Goal: Task Accomplishment & Management: Manage account settings

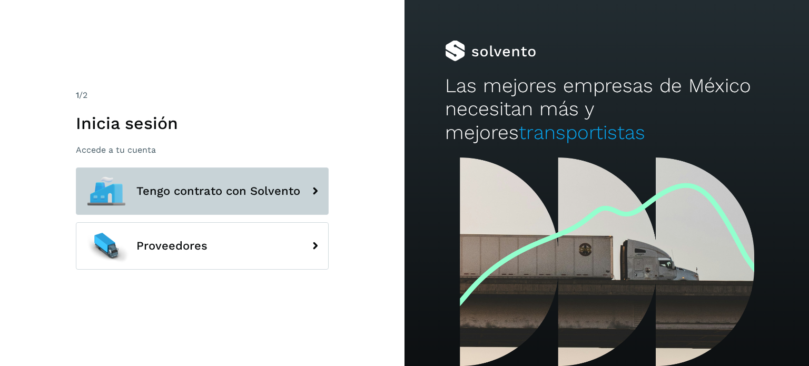
click at [238, 200] on button "Tengo contrato con Solvento" at bounding box center [202, 190] width 253 height 47
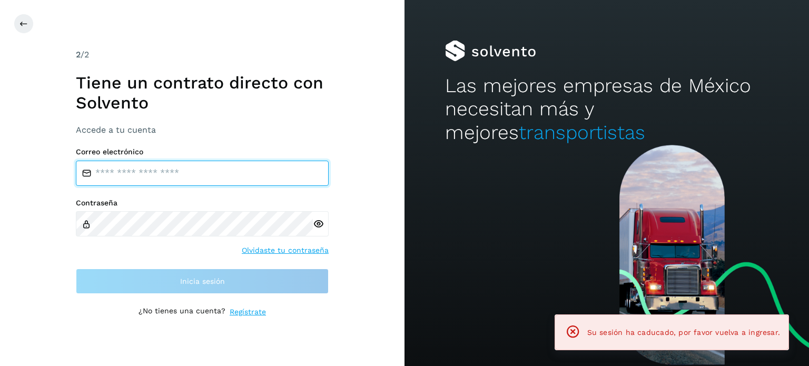
type input "**********"
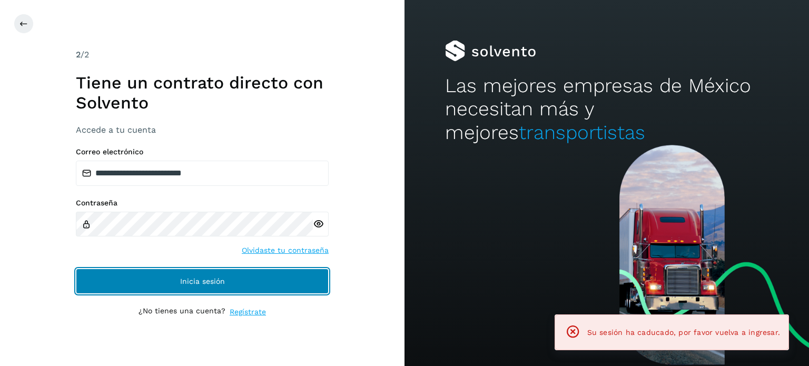
click at [263, 276] on button "Inicia sesión" at bounding box center [202, 281] width 253 height 25
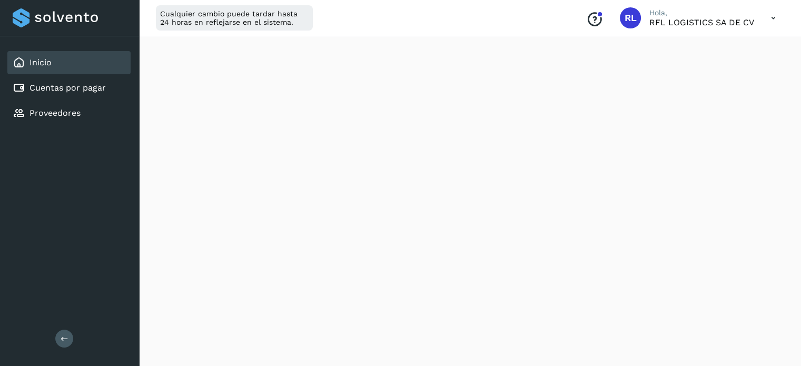
scroll to position [211, 0]
click at [84, 68] on div "Inicio" at bounding box center [68, 62] width 123 height 23
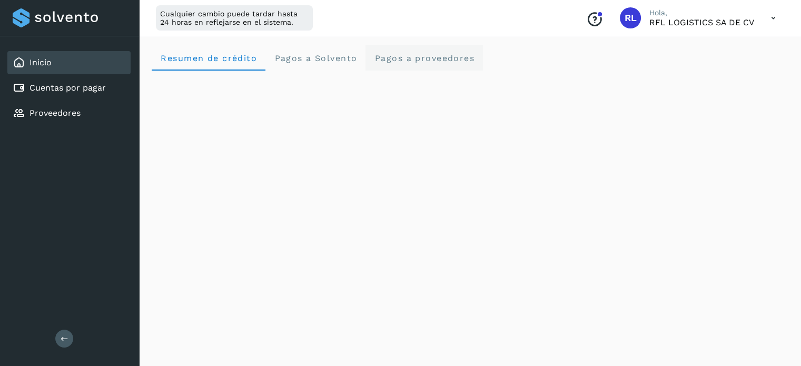
click at [409, 64] on proveedores "Pagos a proveedores" at bounding box center [423, 57] width 117 height 25
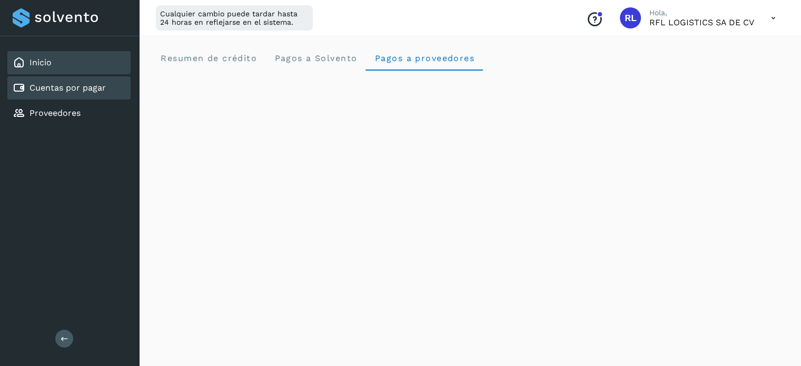
click at [45, 92] on link "Cuentas por pagar" at bounding box center [67, 88] width 76 height 10
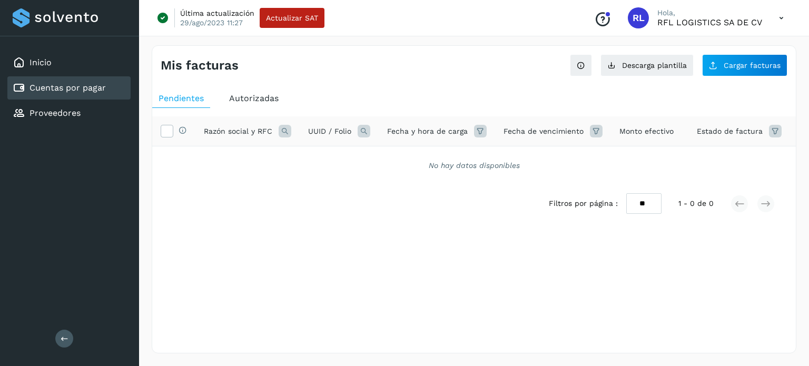
click at [246, 93] on span "Autorizadas" at bounding box center [254, 98] width 50 height 10
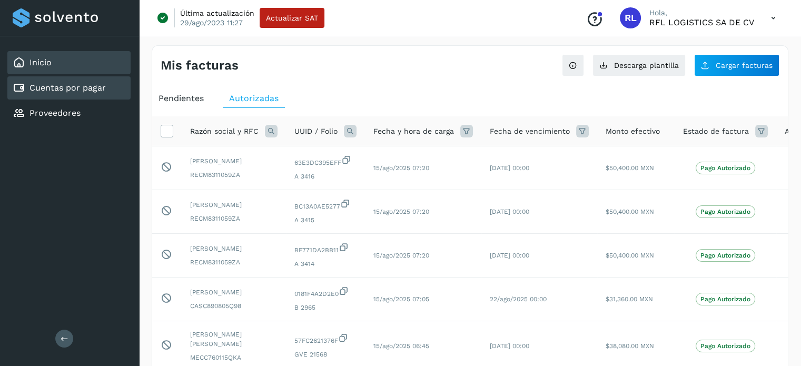
click at [73, 67] on div "Inicio" at bounding box center [68, 62] width 123 height 23
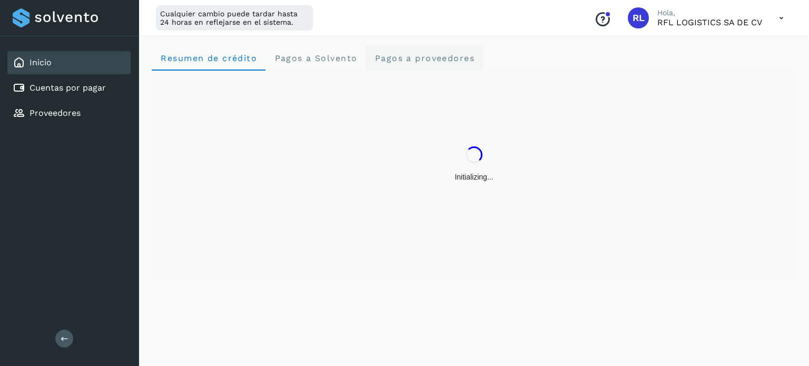
click at [442, 57] on span "Pagos a proveedores" at bounding box center [424, 58] width 101 height 10
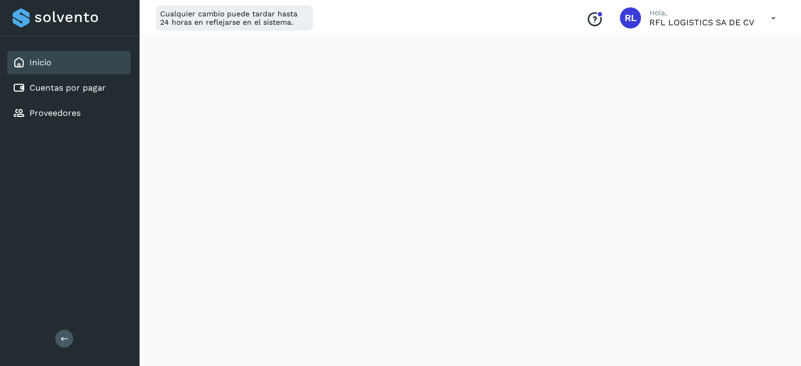
scroll to position [369, 0]
click at [77, 63] on div "Inicio" at bounding box center [68, 62] width 123 height 23
click at [83, 88] on link "Cuentas por pagar" at bounding box center [67, 88] width 76 height 10
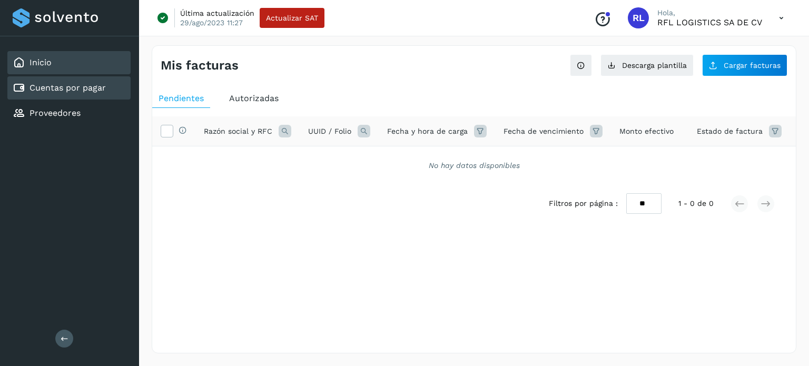
click at [38, 59] on link "Inicio" at bounding box center [40, 62] width 22 height 10
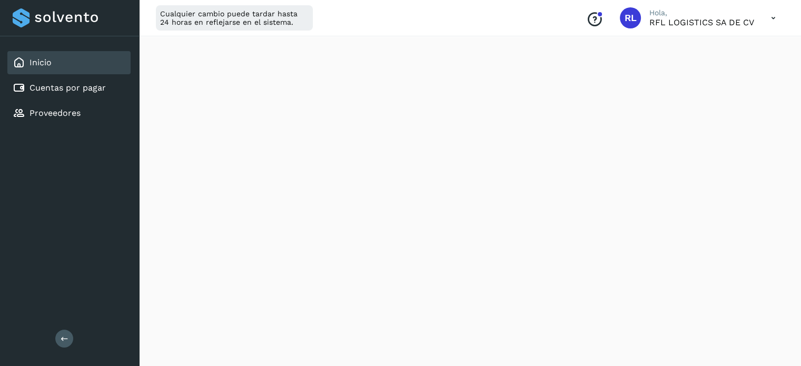
scroll to position [495, 0]
